Goal: Information Seeking & Learning: Learn about a topic

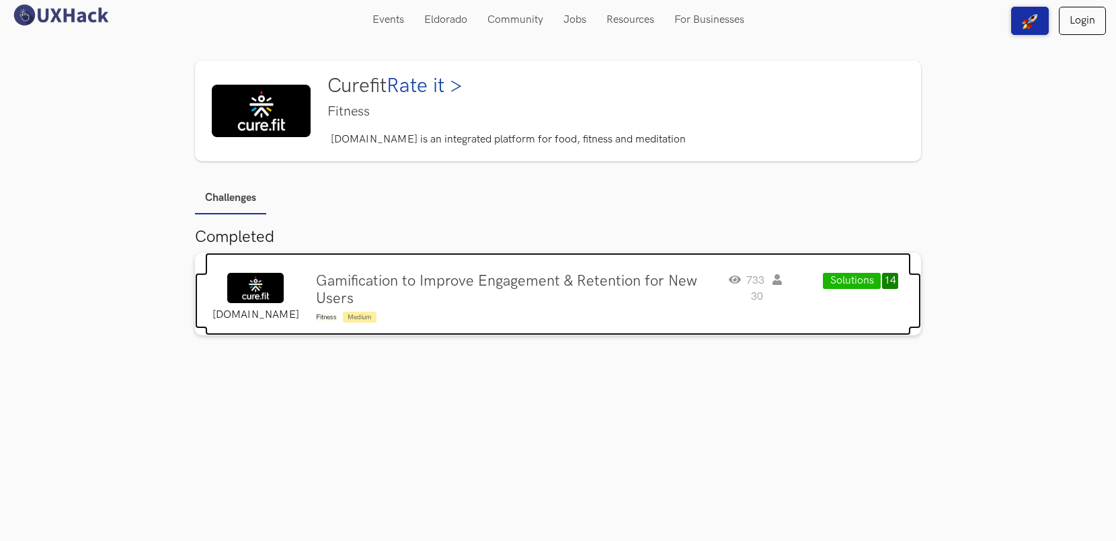
click at [385, 288] on h4 "Gamification to Improve Engagement & Retention for New Users" at bounding box center [520, 291] width 408 height 36
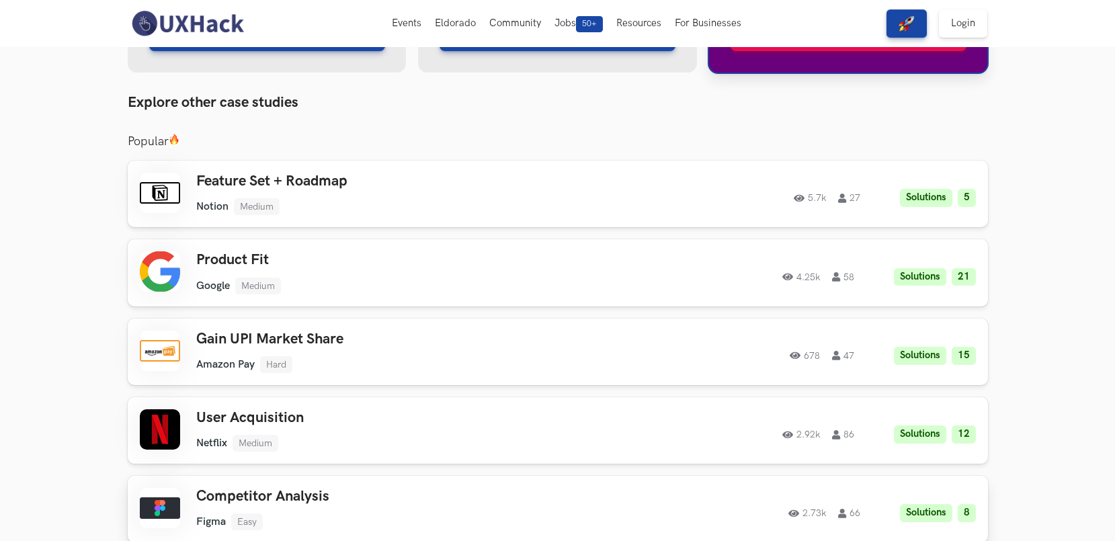
scroll to position [1411, 0]
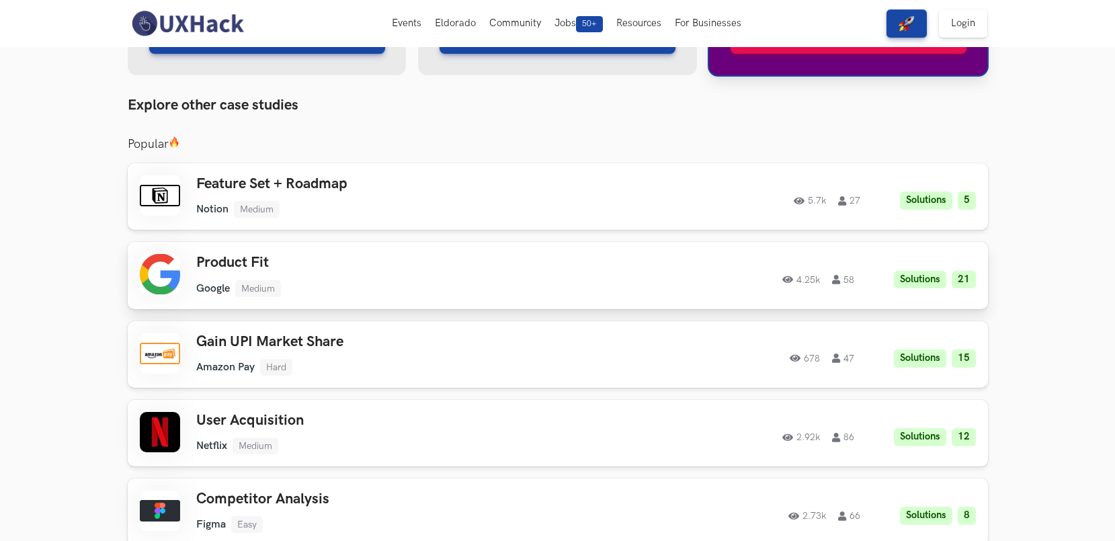
click at [211, 254] on h3 "Product Fit" at bounding box center [387, 262] width 382 height 17
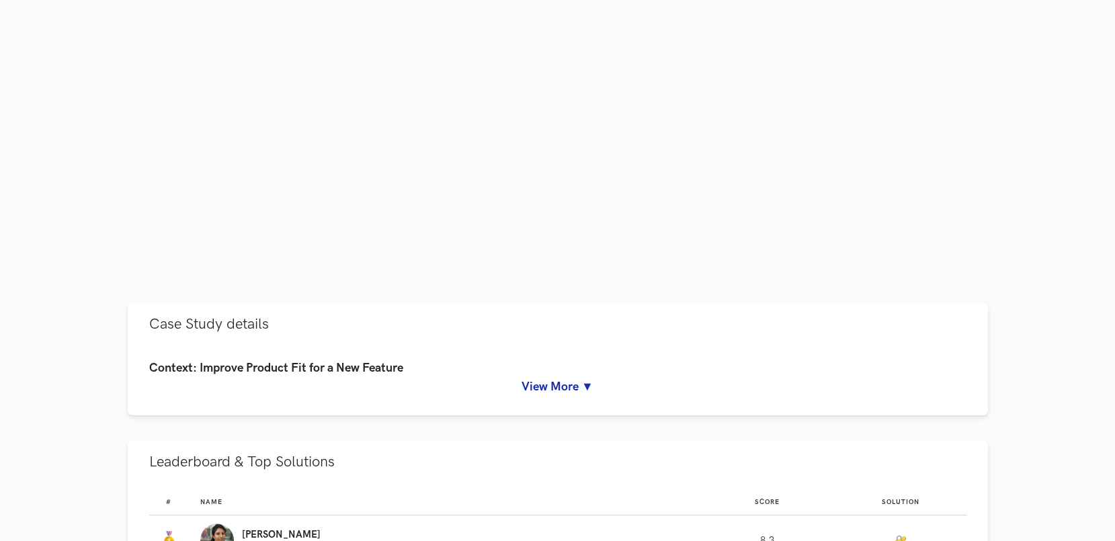
scroll to position [372, 0]
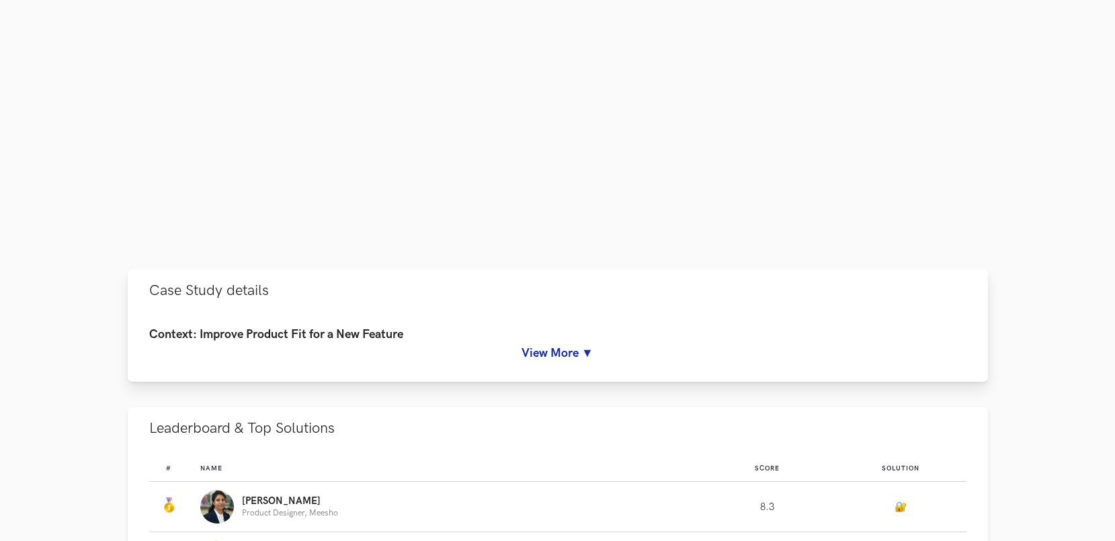
click at [558, 352] on link "View More ▼" at bounding box center [557, 353] width 817 height 14
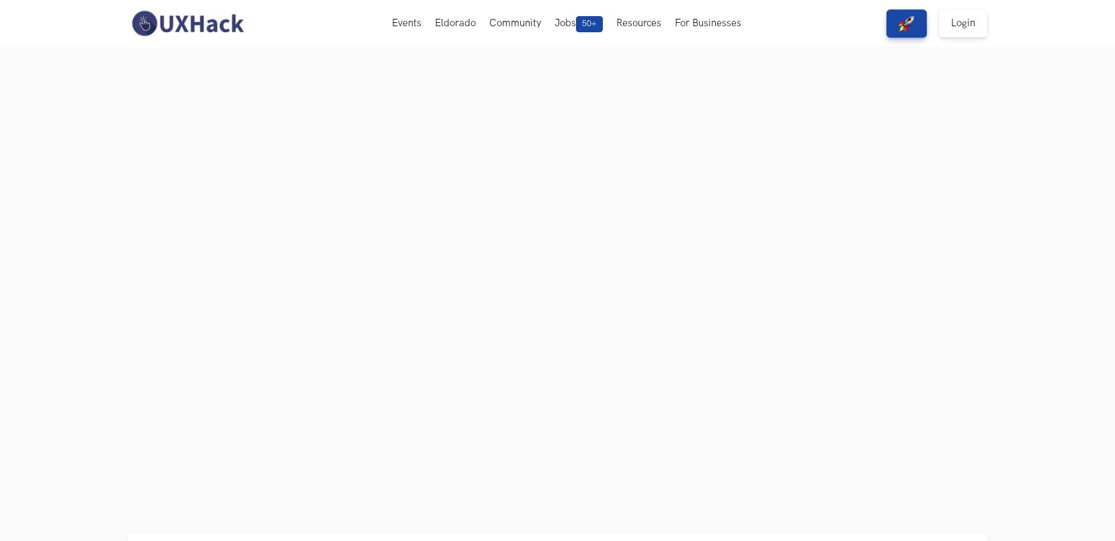
scroll to position [46, 0]
